Goal: Navigation & Orientation: Find specific page/section

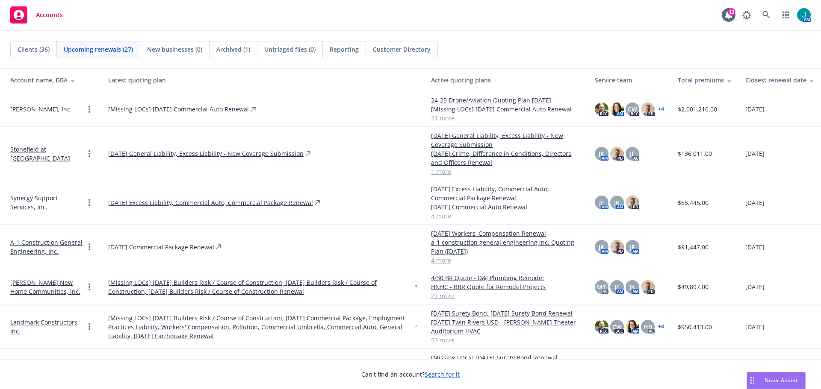
click at [509, 9] on div "Accounts 13 AM" at bounding box center [410, 15] width 821 height 31
